Goal: Information Seeking & Learning: Understand process/instructions

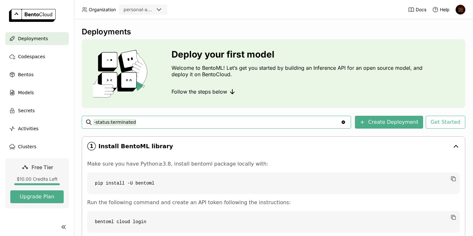
scroll to position [69, 0]
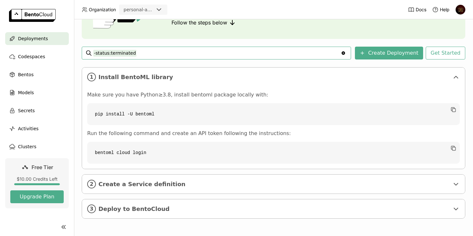
click at [168, 127] on div "Make sure you have Python≥3.8, install bentoml package locally with: pip instal…" at bounding box center [273, 128] width 373 height 72
click at [176, 129] on div "Make sure you have Python≥3.8, install bentoml package locally with: pip instal…" at bounding box center [273, 128] width 373 height 72
click at [187, 131] on p "Run the following command and create an API token following the instructions:" at bounding box center [273, 133] width 373 height 6
click at [207, 176] on div "2 Create a Service definition" at bounding box center [273, 184] width 383 height 19
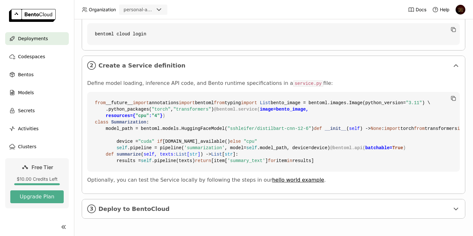
scroll to position [242, 0]
click at [151, 92] on code "from __future__ import annotations import bentoml from typing import List bento…" at bounding box center [273, 132] width 373 height 80
click at [177, 101] on code "from __future__ import annotations import bentoml from typing import List bento…" at bounding box center [273, 132] width 373 height 80
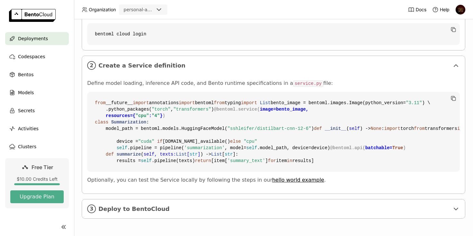
click at [145, 118] on span ""cpu"" at bounding box center [143, 115] width 14 height 5
click at [180, 127] on code "from __future__ import annotations import bentoml from typing import List bento…" at bounding box center [273, 132] width 373 height 80
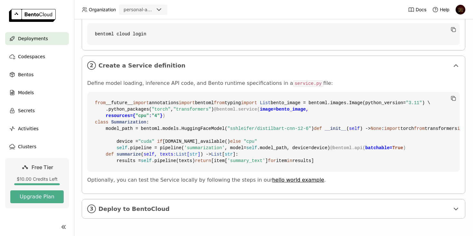
scroll to position [272, 0]
click at [247, 113] on code "from __future__ import annotations import bentoml from typing import List bento…" at bounding box center [273, 132] width 373 height 80
click at [251, 133] on code "from __future__ import annotations import bentoml from typing import List bento…" at bounding box center [273, 132] width 373 height 80
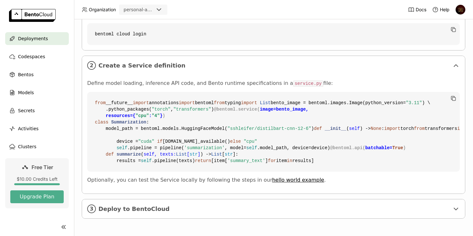
click at [235, 132] on code "from __future__ import annotations import bentoml from typing import List bento…" at bounding box center [273, 132] width 373 height 80
click at [269, 155] on code "from __future__ import annotations import bentoml from typing import List bento…" at bounding box center [273, 132] width 373 height 80
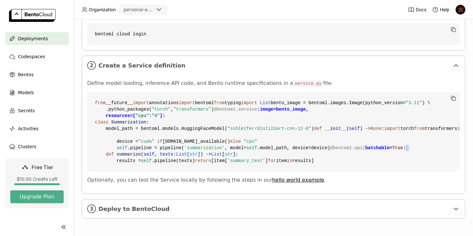
click at [269, 155] on code "from __future__ import annotations import bentoml from typing import List bento…" at bounding box center [273, 132] width 373 height 80
click at [287, 166] on code "from __future__ import annotations import bentoml from typing import List bento…" at bounding box center [273, 132] width 373 height 80
click at [203, 216] on div "3 Deploy to BentoCloud" at bounding box center [273, 209] width 383 height 19
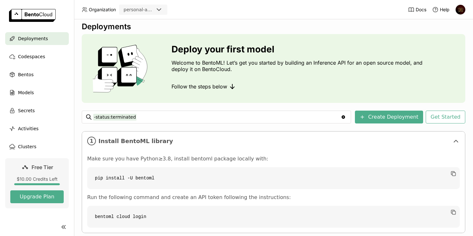
scroll to position [0, 0]
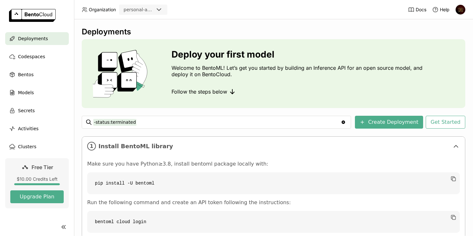
click at [206, 73] on p "Welcome to BentoML! Let’s get you started by building an Inference API for an o…" at bounding box center [299, 71] width 254 height 13
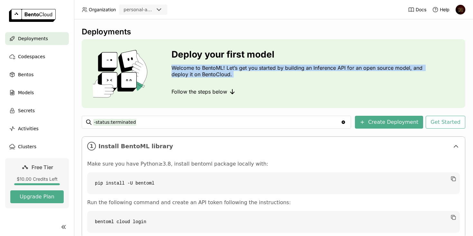
click at [224, 72] on p "Welcome to BentoML! Let’s get you started by building an Inference API for an o…" at bounding box center [299, 71] width 254 height 13
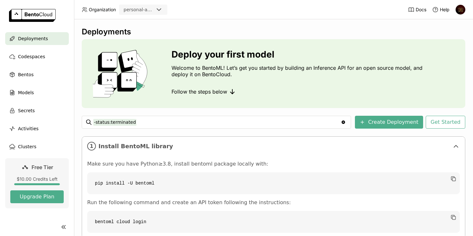
click at [224, 72] on p "Welcome to BentoML! Let’s get you started by building an Inference API for an o…" at bounding box center [299, 71] width 254 height 13
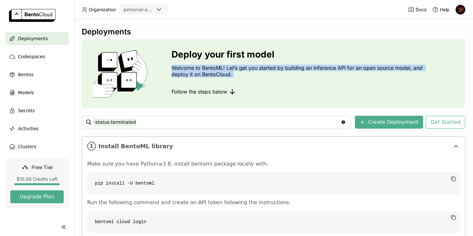
click at [244, 72] on p "Welcome to BentoML! Let’s get you started by building an Inference API for an o…" at bounding box center [299, 71] width 254 height 13
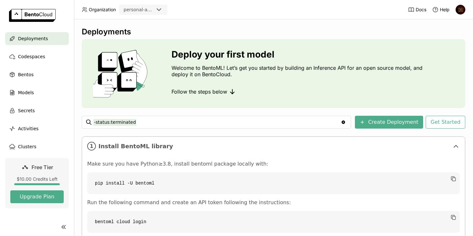
click at [244, 72] on p "Welcome to BentoML! Let’s get you started by building an Inference API for an o…" at bounding box center [299, 71] width 254 height 13
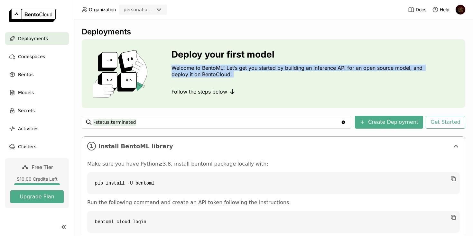
click at [264, 70] on p "Welcome to BentoML! Let’s get you started by building an Inference API for an o…" at bounding box center [299, 71] width 254 height 13
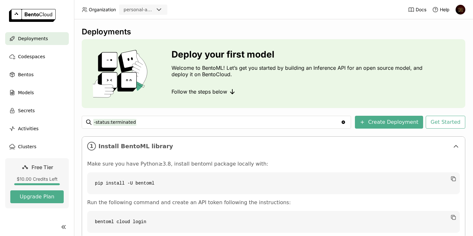
click at [27, 63] on ul "Deployments Codespaces Bentos Models Secrets Activities Clusters" at bounding box center [37, 92] width 74 height 121
click at [29, 61] on div "Codespaces" at bounding box center [37, 56] width 64 height 13
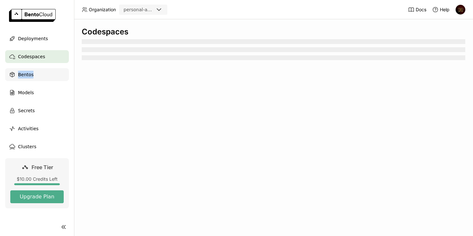
click at [35, 74] on div "Bentos" at bounding box center [37, 74] width 64 height 13
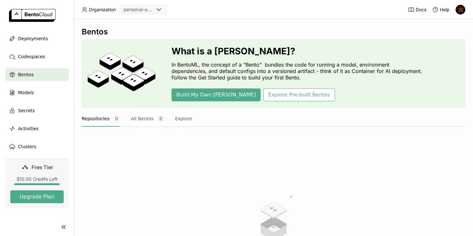
click at [231, 66] on p "In BentoML, the concept of a “Bento” bundles the code for running a model, envi…" at bounding box center [299, 70] width 254 height 19
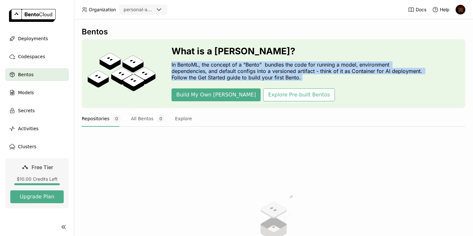
click at [245, 68] on p "In BentoML, the concept of a “Bento” bundles the code for running a model, envi…" at bounding box center [299, 70] width 254 height 19
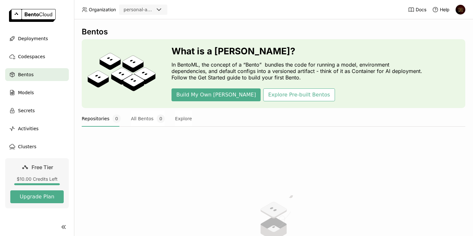
click at [245, 68] on p "In BentoML, the concept of a “Bento” bundles the code for running a model, envi…" at bounding box center [299, 70] width 254 height 19
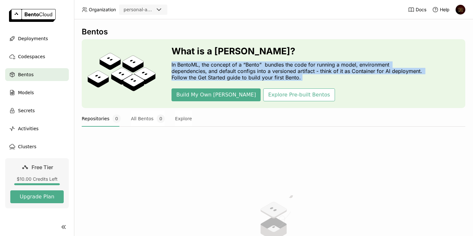
click at [264, 70] on p "In BentoML, the concept of a “Bento” bundles the code for running a model, envi…" at bounding box center [299, 70] width 254 height 19
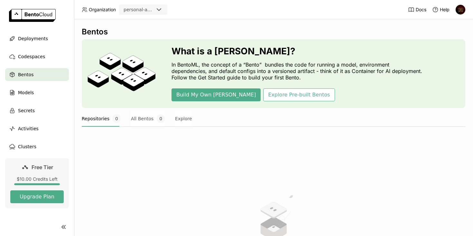
click at [264, 70] on p "In BentoML, the concept of a “Bento” bundles the code for running a model, envi…" at bounding box center [299, 70] width 254 height 19
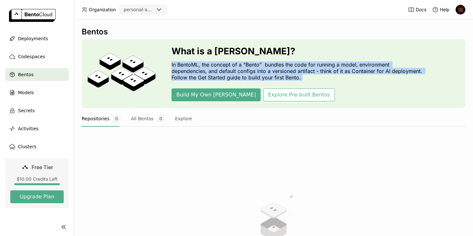
click at [284, 74] on p "In BentoML, the concept of a “Bento” bundles the code for running a model, envi…" at bounding box center [299, 70] width 254 height 19
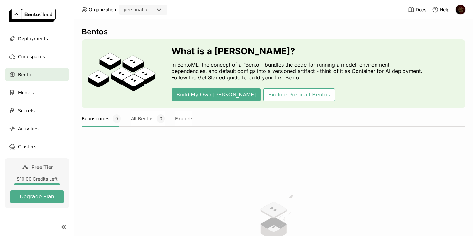
click at [284, 74] on p "In BentoML, the concept of a “Bento” bundles the code for running a model, envi…" at bounding box center [299, 70] width 254 height 19
